Goal: Task Accomplishment & Management: Use online tool/utility

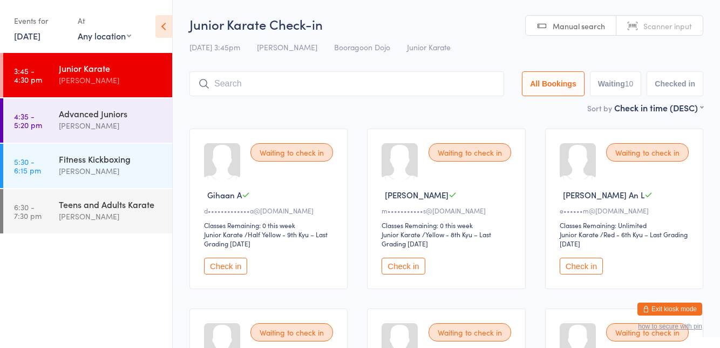
click at [577, 282] on div "Waiting to check in [PERSON_NAME] An L e••••••m@[DOMAIN_NAME] Classes Remaining…" at bounding box center [624, 208] width 158 height 160
click at [577, 261] on button "Check in" at bounding box center [581, 265] width 43 height 17
click at [583, 262] on button "Check in" at bounding box center [581, 265] width 43 height 17
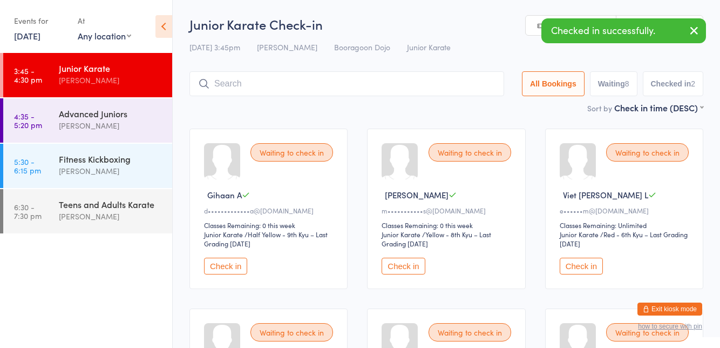
click at [581, 269] on button "Check in" at bounding box center [581, 265] width 43 height 17
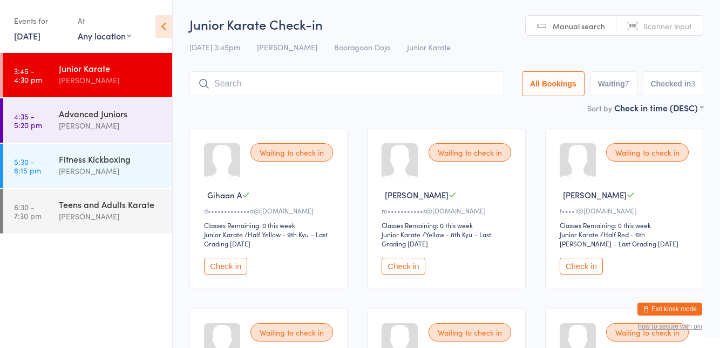
click at [235, 268] on button "Check in" at bounding box center [225, 265] width 43 height 17
click at [239, 269] on button "Check in" at bounding box center [225, 265] width 43 height 17
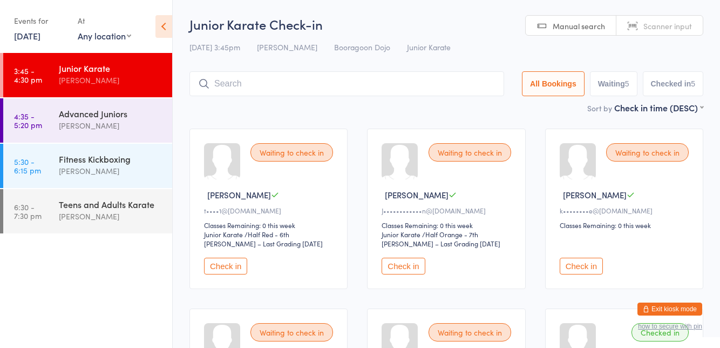
click at [584, 268] on button "Check in" at bounding box center [581, 265] width 43 height 17
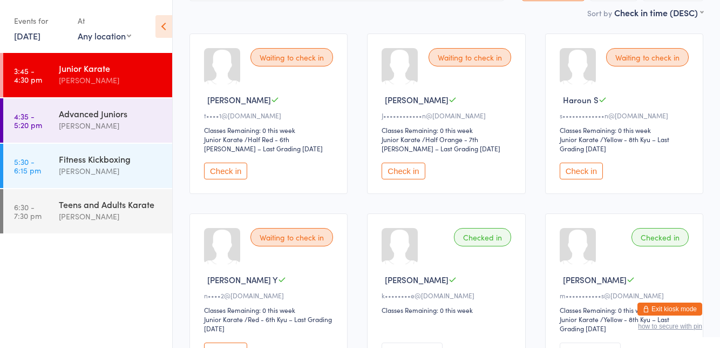
scroll to position [96, 0]
click at [388, 171] on button "Check in" at bounding box center [403, 170] width 43 height 17
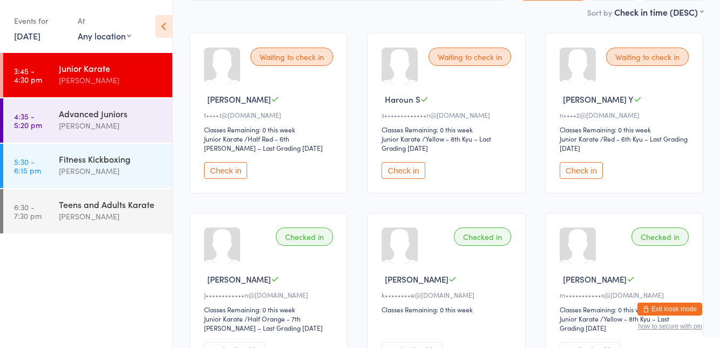
click at [226, 173] on button "Check in" at bounding box center [225, 170] width 43 height 17
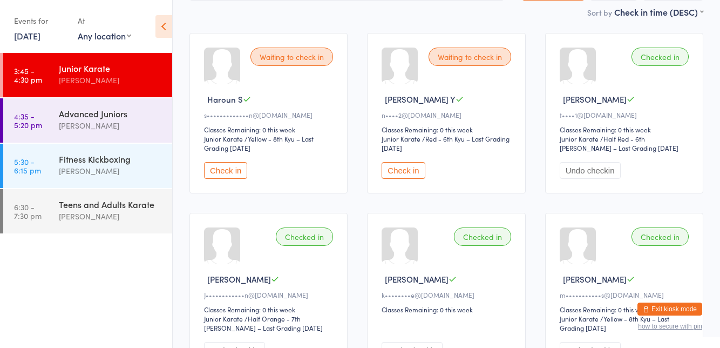
click at [253, 40] on div "Waiting to check in Haroun S s•••••••••••••n@[DOMAIN_NAME] Classes Remaining: 0…" at bounding box center [268, 113] width 158 height 160
click at [268, 36] on div "Waiting to check in Haroun S s•••••••••••••n@[DOMAIN_NAME] Classes Remaining: 0…" at bounding box center [268, 113] width 158 height 160
click at [257, 16] on div "Sort by Check in time (DESC) First name (ASC) First name (DESC) Last name (ASC)…" at bounding box center [446, 12] width 514 height 12
click at [514, 16] on div "Sort by Check in time (DESC) First name (ASC) First name (DESC) Last name (ASC)…" at bounding box center [446, 12] width 514 height 12
click at [521, 21] on main "Junior Karate Check-in [DATE] 3:45pm [PERSON_NAME] Booragoon Dojo Junior Karate…" at bounding box center [446, 331] width 514 height 822
